Goal: Task Accomplishment & Management: Use online tool/utility

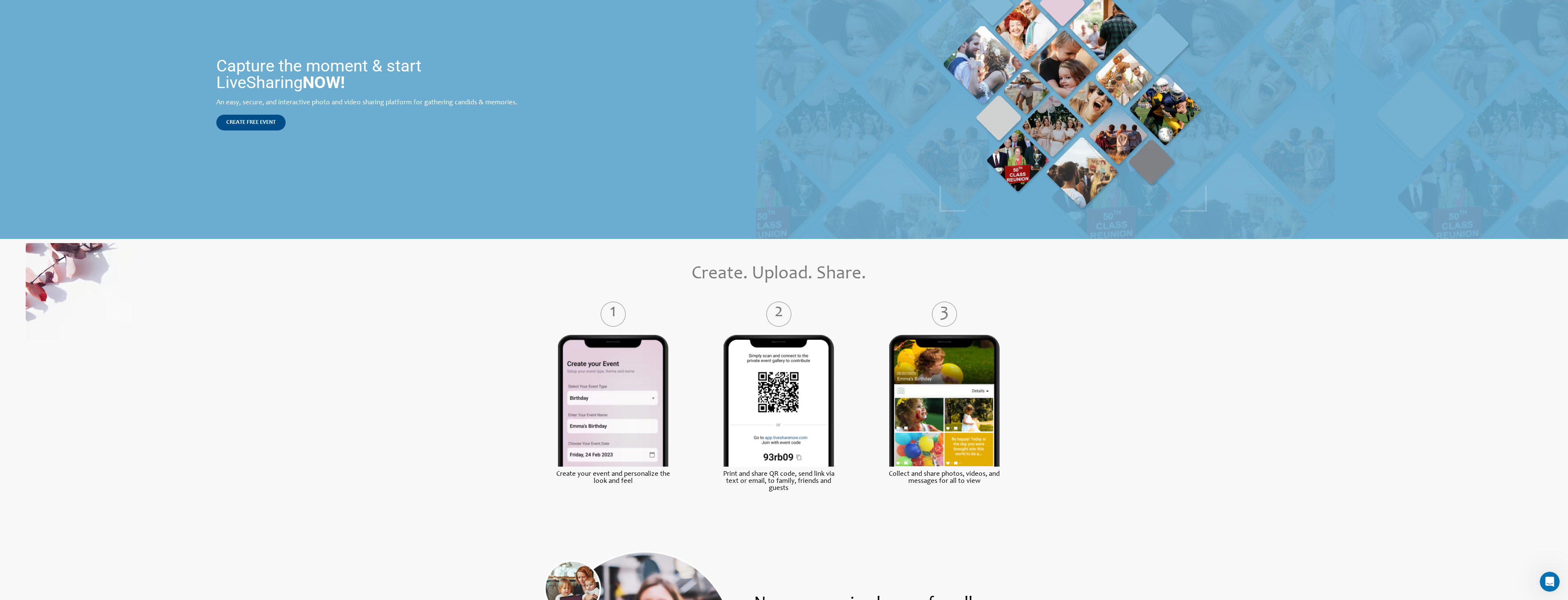
scroll to position [125, 0]
click at [265, 109] on div "Capture the moment & start LiveSharing NOW! An easy, secure, and interactive ph…" at bounding box center [376, 93] width 328 height 81
click at [263, 118] on link "CREATE FREE EVENT" at bounding box center [251, 122] width 69 height 16
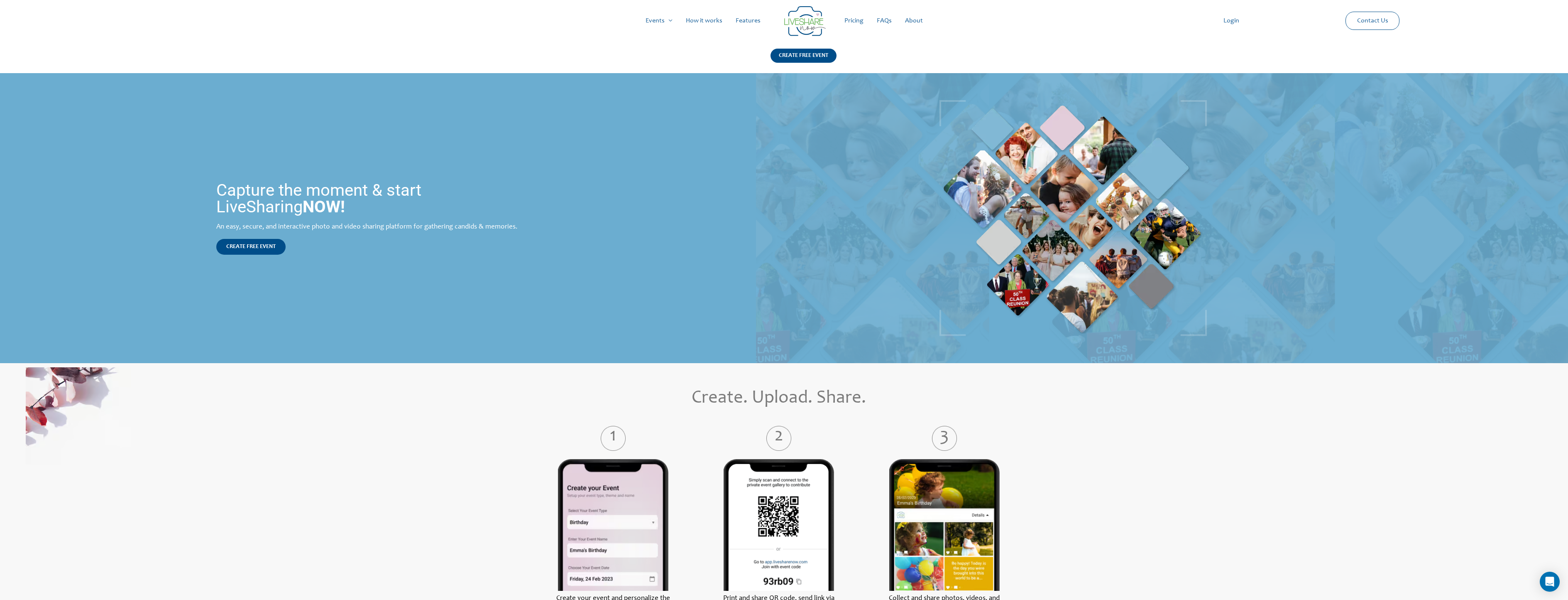
click at [750, 23] on link "Features" at bounding box center [748, 21] width 38 height 27
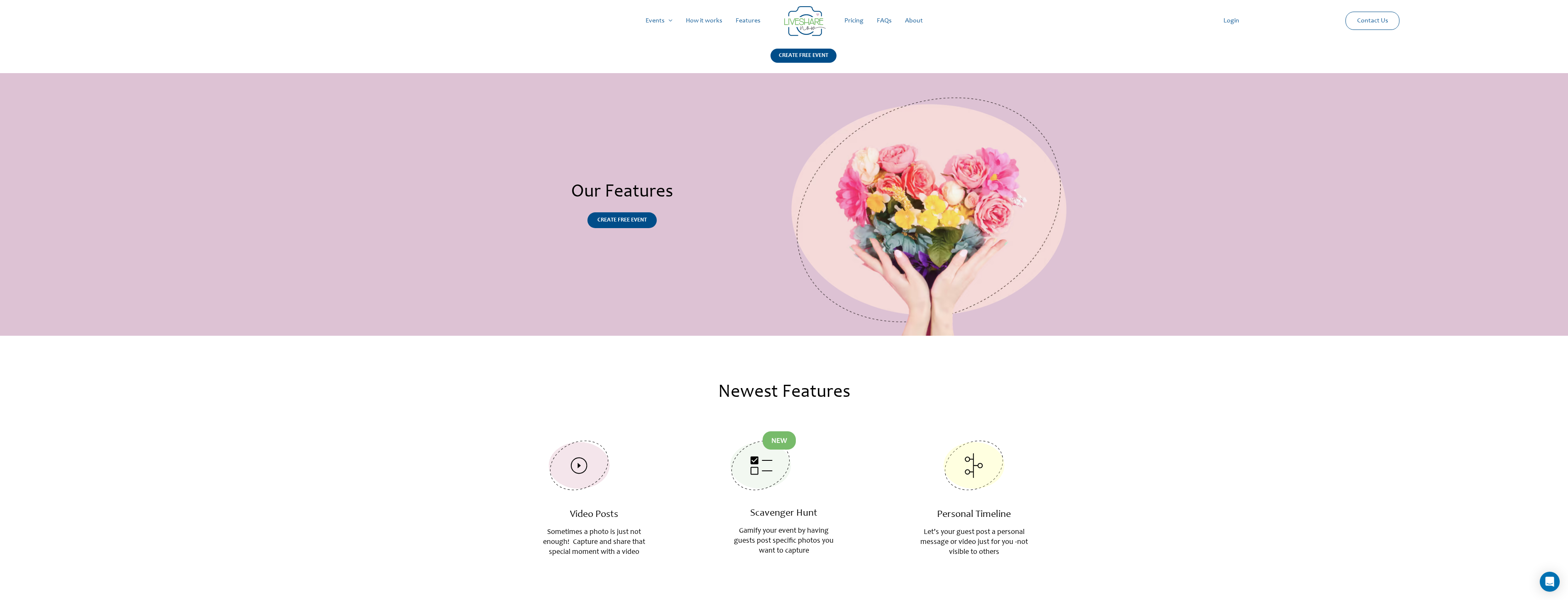
click at [857, 18] on link "Pricing" at bounding box center [853, 21] width 32 height 27
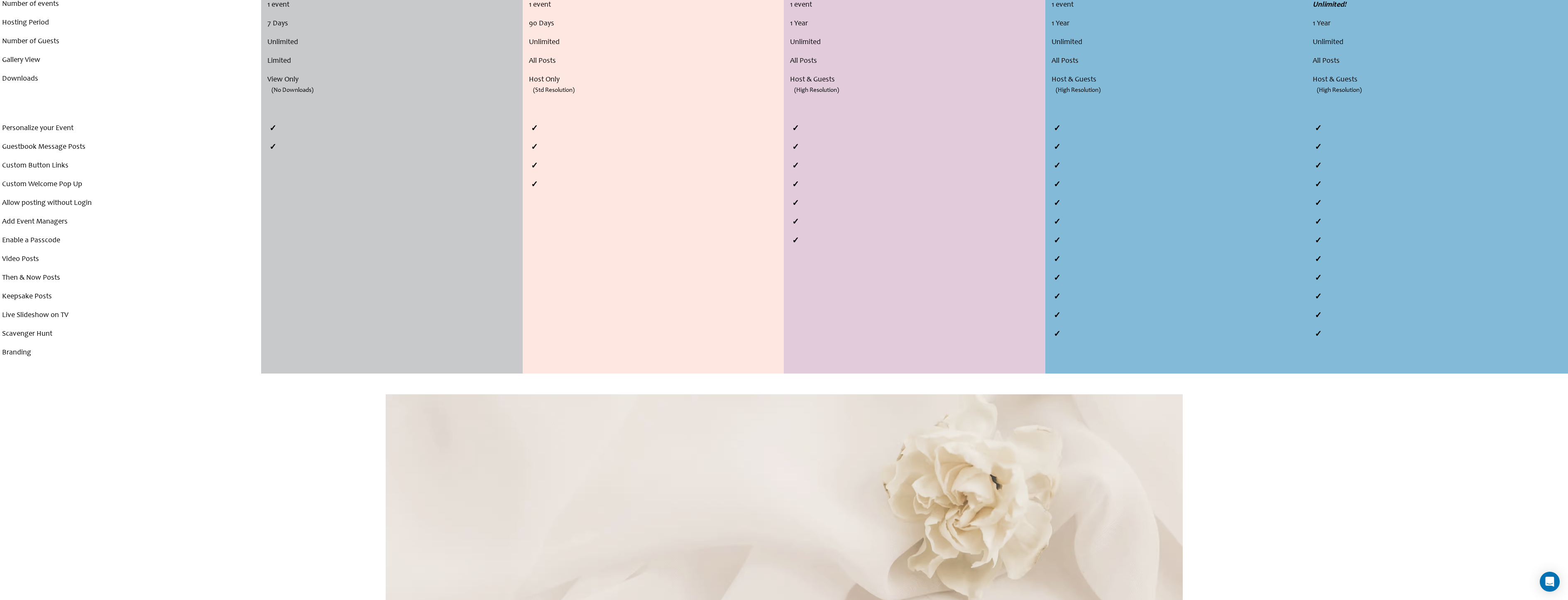
scroll to position [426, 0]
